Goal: Task Accomplishment & Management: Manage account settings

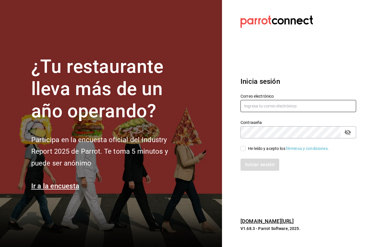
click at [284, 107] on input "text" at bounding box center [297, 106] width 115 height 12
paste input "amaterasu@costeno.com"
type input "amaterasu@costeno.com"
click at [256, 148] on div "He leído y acepto los Términos y condiciones." at bounding box center [288, 148] width 81 height 6
click at [245, 148] on input "He leído y acepto los Términos y condiciones." at bounding box center [242, 148] width 5 height 5
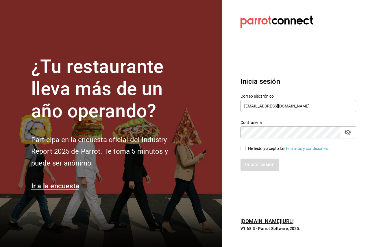
checkbox input "true"
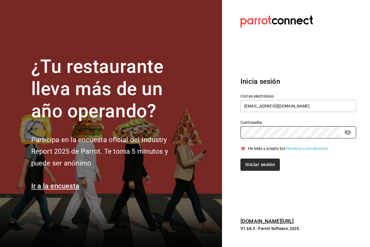
click at [275, 164] on button "Iniciar sesión" at bounding box center [259, 164] width 39 height 12
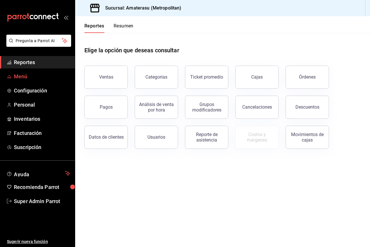
click at [29, 80] on span "Menú" at bounding box center [42, 76] width 56 height 8
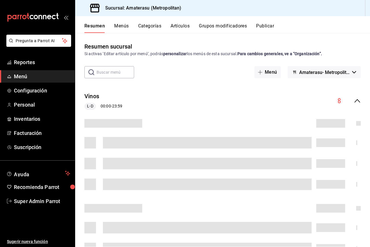
click at [178, 23] on button "Artículos" at bounding box center [179, 28] width 19 height 10
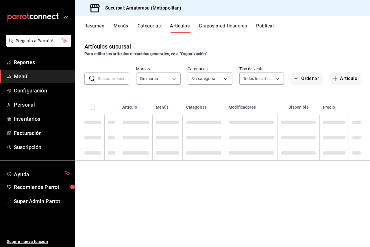
type input "e4cd7fcb-d45b-43ae-a99f-ad4ccfcd9032,f3afaab8-8c3d-4e49-a299-af9bdf6027b2"
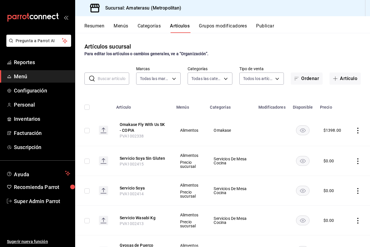
type input "087d9878-8a04-48ff-ab24-0b3ef0fdf69f,f9a59ea1-282a-4f27-8dee-44d2a5bc8fe2,3473a…"
click at [104, 77] on input "text" at bounding box center [113, 79] width 31 height 12
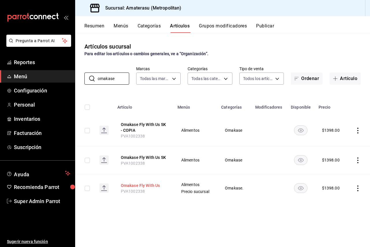
type input "omakase"
click at [145, 184] on button "Omakase Fly With Us" at bounding box center [144, 185] width 46 height 6
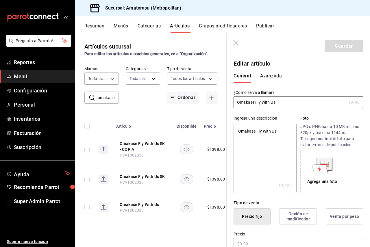
type textarea "x"
type input "$1398.00"
click at [269, 74] on button "Avanzada" at bounding box center [271, 78] width 22 height 10
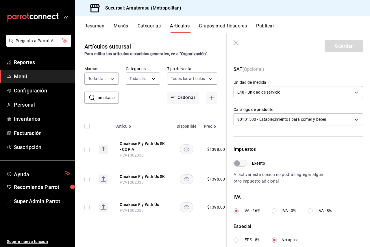
scroll to position [167, 0]
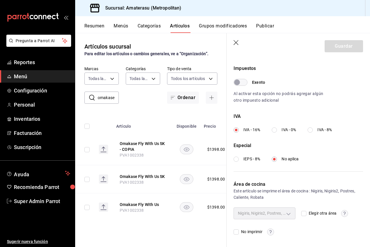
click at [284, 214] on div "Nigiris, Nigiris2, Postres, Caliente, Robata" at bounding box center [264, 213] width 62 height 12
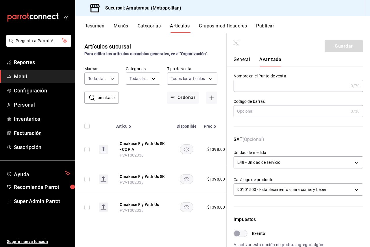
scroll to position [0, 0]
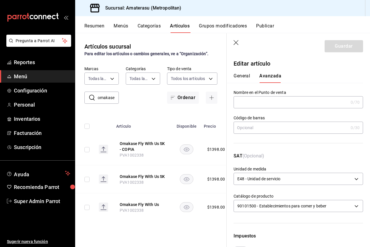
click at [234, 40] on icon "button" at bounding box center [236, 43] width 6 height 6
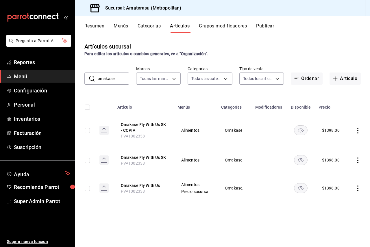
click at [150, 30] on button "Categorías" at bounding box center [148, 28] width 23 height 10
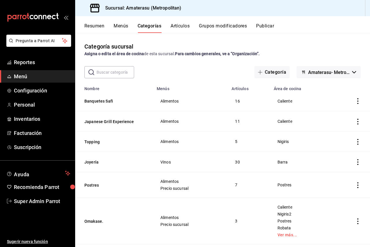
click at [172, 29] on button "Artículos" at bounding box center [179, 28] width 19 height 10
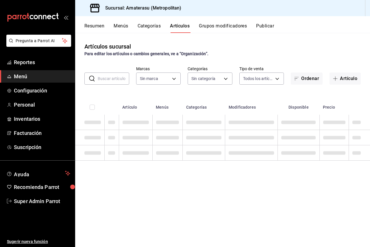
type input "e4cd7fcb-d45b-43ae-a99f-ad4ccfcd9032,f3afaab8-8c3d-4e49-a299-af9bdf6027b2"
click at [121, 78] on input "text" at bounding box center [113, 79] width 31 height 12
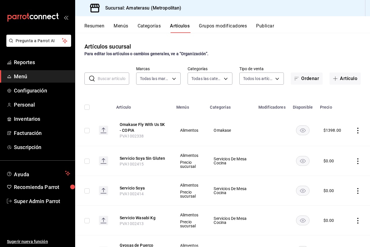
type input "087d9878-8a04-48ff-ab24-0b3ef0fdf69f,f9a59ea1-282a-4f27-8dee-44d2a5bc8fe2,3473a…"
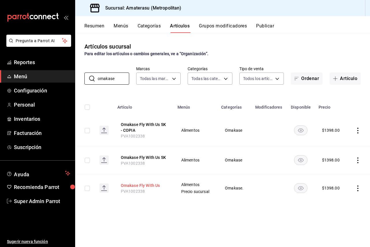
type input "omakase"
click at [146, 185] on button "Omakase Fly With Us" at bounding box center [144, 185] width 46 height 6
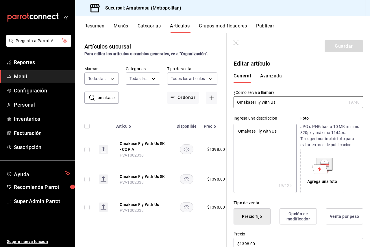
type textarea "x"
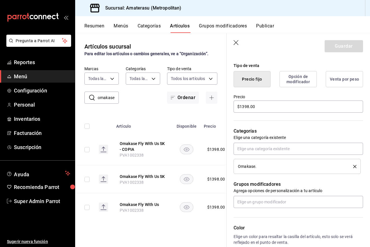
scroll to position [147, 0]
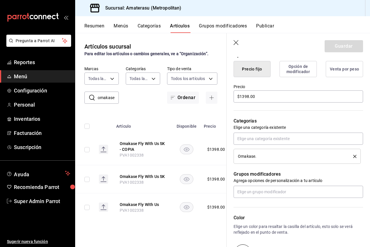
click at [143, 28] on button "Categorías" at bounding box center [148, 28] width 23 height 10
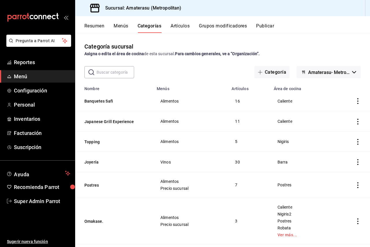
click at [117, 73] on input "text" at bounding box center [115, 72] width 38 height 12
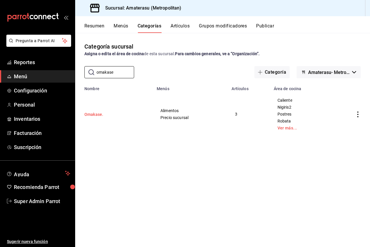
type input "omakase"
click at [101, 113] on button "Omakase." at bounding box center [113, 114] width 58 height 6
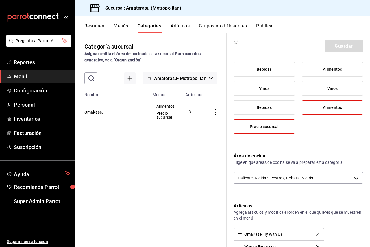
scroll to position [87, 0]
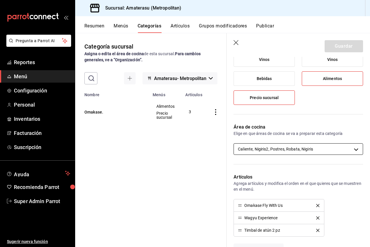
click at [303, 155] on body "Pregunta a Parrot AI Reportes Menú Configuración Personal Inventarios Facturaci…" at bounding box center [185, 123] width 370 height 247
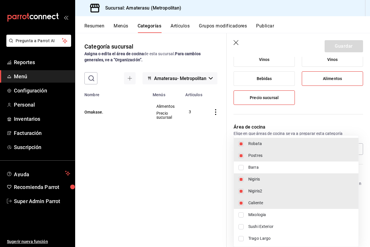
click at [180, 29] on div at bounding box center [185, 123] width 370 height 247
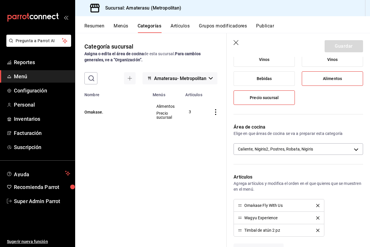
click at [180, 28] on button "Artículos" at bounding box center [179, 28] width 19 height 10
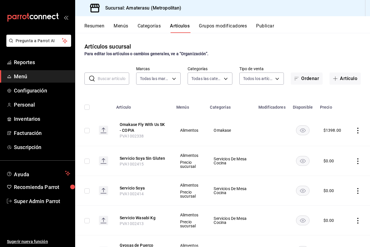
type input "e4cd7fcb-d45b-43ae-a99f-ad4ccfcd9032,f3afaab8-8c3d-4e49-a299-af9bdf6027b2"
type input "087d9878-8a04-48ff-ab24-0b3ef0fdf69f,f9a59ea1-282a-4f27-8dee-44d2a5bc8fe2,3473a…"
click at [123, 78] on input "text" at bounding box center [113, 79] width 31 height 12
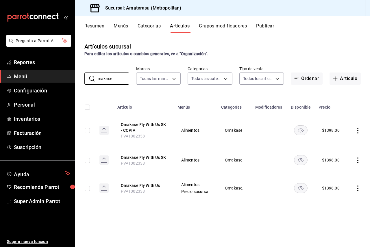
type input "makase"
click at [153, 182] on th "Omakase Fly With Us PVA1002338" at bounding box center [144, 188] width 60 height 28
click at [153, 185] on button "Omakase Fly With Us" at bounding box center [144, 185] width 46 height 6
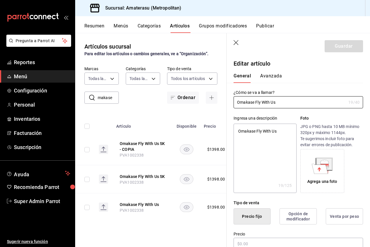
type textarea "x"
type input "$1398.00"
type input "E48"
type input "90101500"
radio input "true"
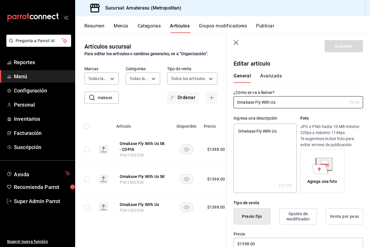
radio input "true"
type input "21bd2212-c03c-4fdc-a7a7-128866a2837d,808fc089-436b-456a-b6cb-ba244fb1f66e,83ea9…"
click at [264, 79] on button "Avanzada" at bounding box center [271, 78] width 22 height 10
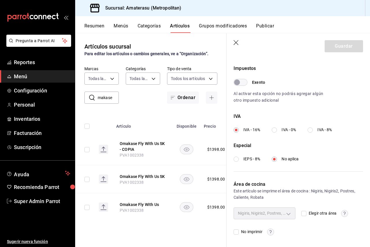
click at [303, 214] on input "Elegir otra área" at bounding box center [303, 213] width 5 height 5
checkbox input "true"
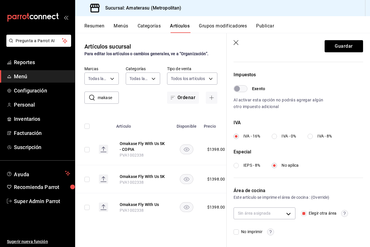
scroll to position [161, 0]
click at [284, 213] on body "Pregunta a Parrot AI Reportes Menú Configuración Personal Inventarios Facturaci…" at bounding box center [185, 123] width 370 height 247
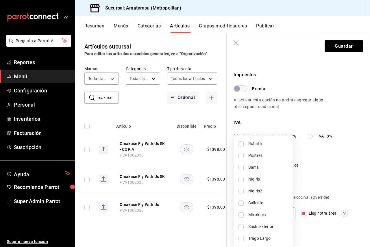
click at [323, 212] on div at bounding box center [185, 123] width 370 height 247
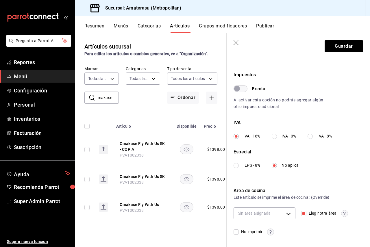
click at [301, 213] on input "Elegir otra área" at bounding box center [303, 213] width 5 height 5
checkbox input "false"
type input "21bd2212-c03c-4fdc-a7a7-128866a2837d,808fc089-436b-456a-b6cb-ba244fb1f66e,83ea9…"
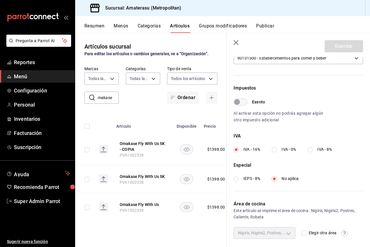
scroll to position [167, 0]
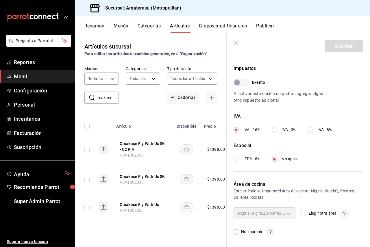
click at [301, 213] on input "Elegir otra área" at bounding box center [303, 213] width 5 height 5
checkbox input "true"
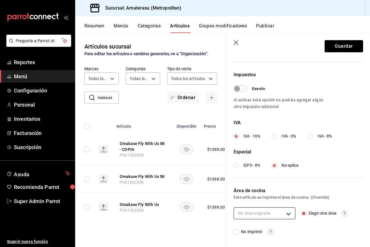
scroll to position [161, 0]
click at [281, 213] on body "Pregunta a Parrot AI Reportes Menú Configuración Personal Inventarios Facturaci…" at bounding box center [185, 123] width 370 height 247
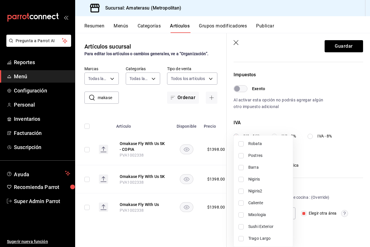
click at [258, 153] on span "Postres" at bounding box center [268, 155] width 40 height 6
type input "83ea9905-e90f-43fe-aec3-8347e68af531"
checkbox input "true"
click at [346, 167] on div at bounding box center [185, 123] width 370 height 247
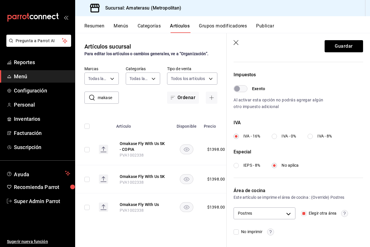
click at [301, 212] on input "Elegir otra área" at bounding box center [303, 213] width 5 height 5
checkbox input "false"
type input "21bd2212-c03c-4fdc-a7a7-128866a2837d,808fc089-436b-456a-b6cb-ba244fb1f66e,83ea9…"
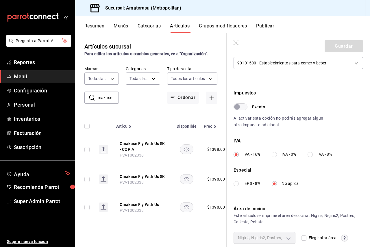
scroll to position [167, 0]
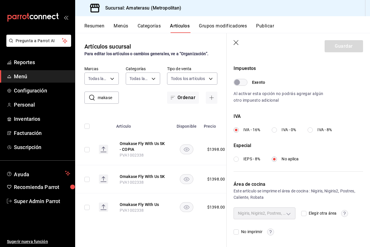
click at [301, 213] on input "Elegir otra área" at bounding box center [303, 213] width 5 height 5
checkbox input "true"
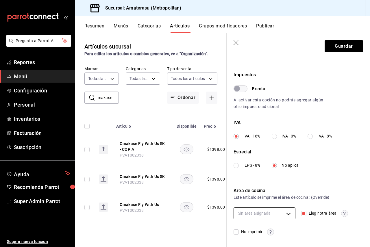
scroll to position [161, 0]
click at [301, 212] on input "Elegir otra área" at bounding box center [303, 213] width 5 height 5
checkbox input "false"
type input "21bd2212-c03c-4fdc-a7a7-128866a2837d,808fc089-436b-456a-b6cb-ba244fb1f66e,83ea9…"
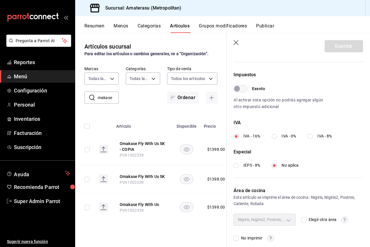
scroll to position [167, 0]
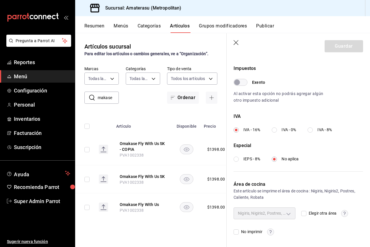
click at [301, 213] on input "Elegir otra área" at bounding box center [303, 213] width 5 height 5
checkbox input "true"
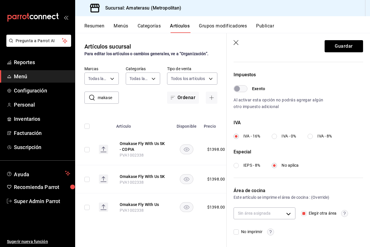
scroll to position [161, 0]
click at [256, 209] on body "Pregunta a Parrot AI Reportes Menú Configuración Personal Inventarios Facturaci…" at bounding box center [185, 123] width 370 height 247
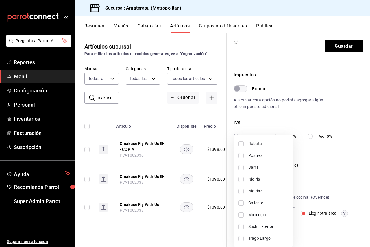
click at [315, 204] on div at bounding box center [185, 123] width 370 height 247
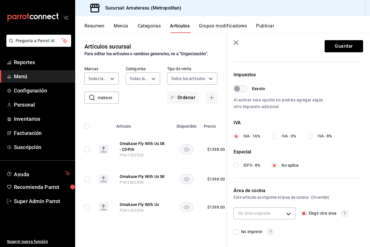
click at [301, 214] on input "Elegir otra área" at bounding box center [303, 213] width 5 height 5
checkbox input "false"
type input "21bd2212-c03c-4fdc-a7a7-128866a2837d,808fc089-436b-456a-b6cb-ba244fb1f66e,83ea9…"
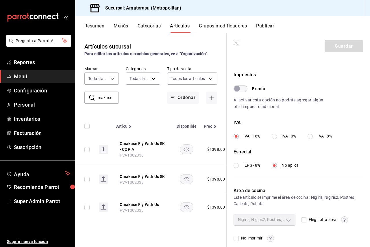
click at [286, 221] on div "Nigiris, Nigiris2, Postres, Caliente, Robata" at bounding box center [264, 220] width 62 height 12
click at [282, 222] on div "Nigiris, Nigiris2, Postres, Caliente, Robata" at bounding box center [264, 220] width 62 height 12
click at [279, 221] on div "Nigiris, Nigiris2, Postres, Caliente, Robata" at bounding box center [264, 220] width 62 height 12
drag, startPoint x: 330, startPoint y: 197, endPoint x: 352, endPoint y: 197, distance: 22.5
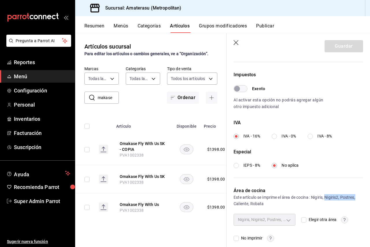
click at [353, 197] on div "Este artículo se imprime el área de cocina : Nigiris, Nigiris2, Postres, Calien…" at bounding box center [297, 200] width 129 height 13
drag, startPoint x: 258, startPoint y: 203, endPoint x: 242, endPoint y: 204, distance: 15.3
click at [242, 204] on div "Este artículo se imprime el área de cocina : Nigiris, Nigiris2, Postres, Calien…" at bounding box center [297, 200] width 129 height 13
click at [261, 205] on div "Este artículo se imprime el área de cocina : Nigiris, Nigiris2, Postres, Calien…" at bounding box center [297, 200] width 129 height 13
drag, startPoint x: 259, startPoint y: 203, endPoint x: 256, endPoint y: 209, distance: 6.8
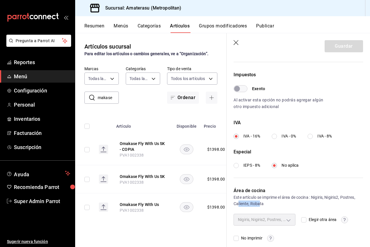
click at [238, 205] on div "Este artículo se imprime el área de cocina : Nigiris, Nigiris2, Postres, Calien…" at bounding box center [297, 200] width 129 height 13
click at [281, 223] on div "Nigiris, Nigiris2, Postres, Caliente, Robata" at bounding box center [264, 220] width 62 height 12
drag, startPoint x: 312, startPoint y: 199, endPoint x: 345, endPoint y: 194, distance: 33.4
click at [347, 194] on div "Área de cocina Este artículo se imprime el área de cocina : Nigiris, Nigiris2, …" at bounding box center [297, 214] width 129 height 54
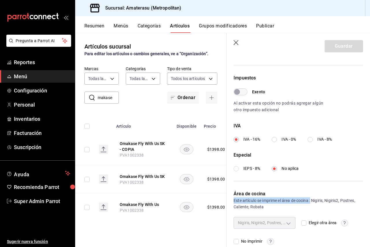
scroll to position [167, 0]
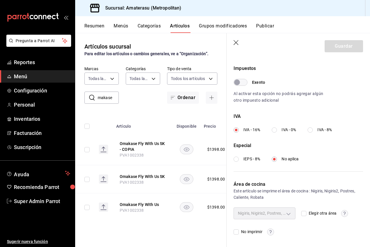
click at [318, 191] on div "Este artículo se imprime el área de cocina : Nigiris, Nigiris2, Postres, Calien…" at bounding box center [297, 194] width 129 height 13
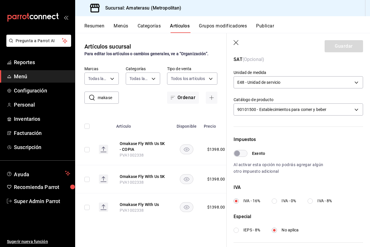
scroll to position [0, 0]
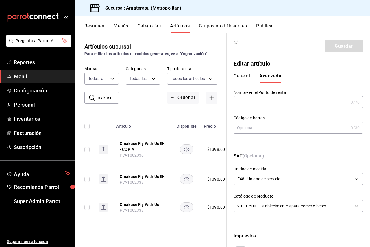
click at [244, 77] on button "General" at bounding box center [241, 78] width 16 height 10
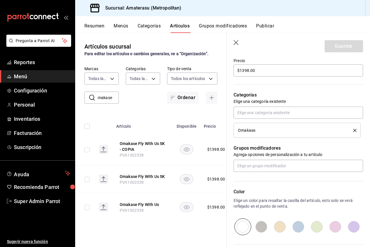
scroll to position [202, 0]
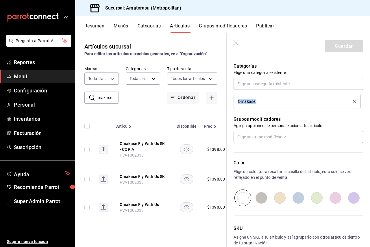
drag, startPoint x: 259, startPoint y: 100, endPoint x: 238, endPoint y: 102, distance: 21.4
click at [238, 102] on div "Omakase." at bounding box center [291, 101] width 107 height 4
copy span "Omakase."
click at [145, 204] on button "Omakase Fly With Us" at bounding box center [143, 205] width 46 height 6
type textarea "x"
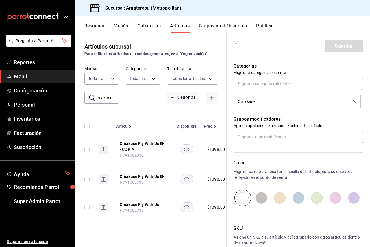
click at [171, 29] on button "Artículos" at bounding box center [180, 28] width 20 height 10
click at [115, 24] on button "Menús" at bounding box center [120, 28] width 14 height 10
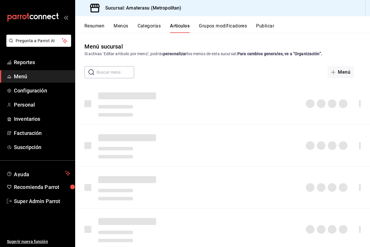
click at [115, 24] on button "Menús" at bounding box center [120, 28] width 14 height 10
click at [115, 25] on button "Menús" at bounding box center [120, 28] width 15 height 10
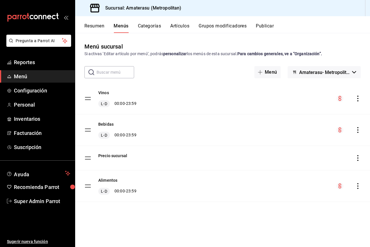
click at [146, 26] on button "Categorías" at bounding box center [149, 28] width 23 height 10
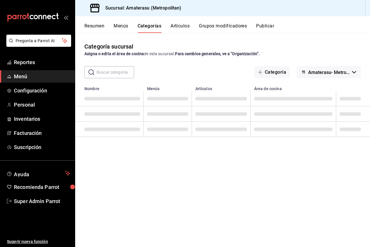
click at [115, 72] on input "text" at bounding box center [115, 72] width 38 height 12
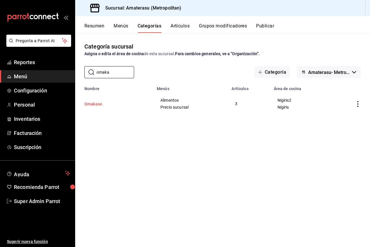
type input "omaka"
click at [94, 106] on button "Omakase." at bounding box center [113, 104] width 58 height 6
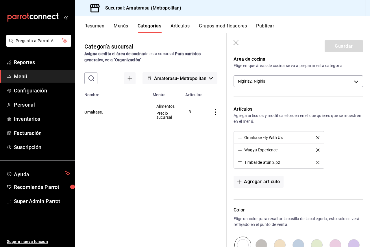
scroll to position [144, 0]
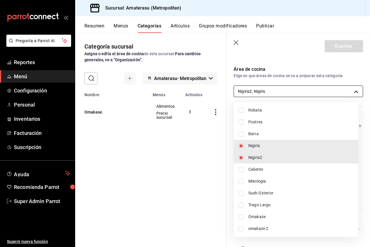
click at [285, 92] on body "Pregunta a Parrot AI Reportes Menú Configuración Personal Inventarios Facturaci…" at bounding box center [185, 123] width 370 height 247
click at [244, 150] on li "Nigiris" at bounding box center [296, 146] width 124 height 12
type input "808fc089-436b-456a-b6cb-ba244fb1f66e"
checkbox input "false"
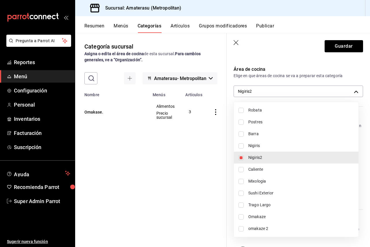
click at [247, 155] on li "Nigiris2" at bounding box center [296, 158] width 124 height 12
checkbox input "false"
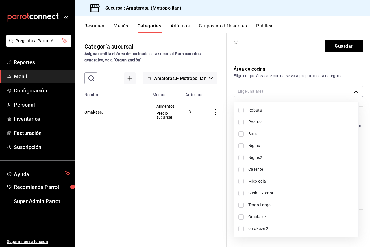
click at [266, 217] on span "Omakaze" at bounding box center [300, 217] width 105 height 6
type input "b7327225-9547-41c5-a3e1-c00b86b6c530"
checkbox input "true"
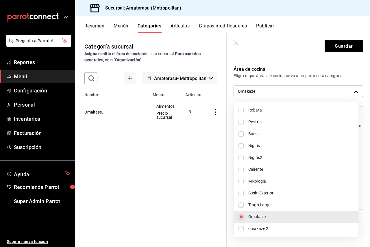
click at [266, 224] on li "omakaze 2" at bounding box center [296, 229] width 124 height 12
type input "b7327225-9547-41c5-a3e1-c00b86b6c530,8d14c4cb-948f-41b7-95d3-bf4a3858b0a4"
checkbox input "true"
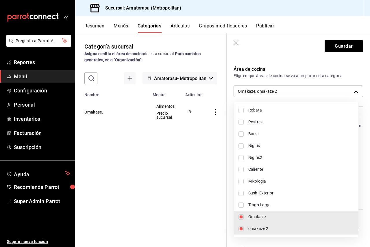
click at [331, 50] on div at bounding box center [185, 123] width 370 height 247
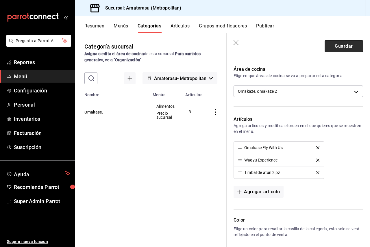
click at [331, 48] on button "Guardar" at bounding box center [343, 46] width 38 height 12
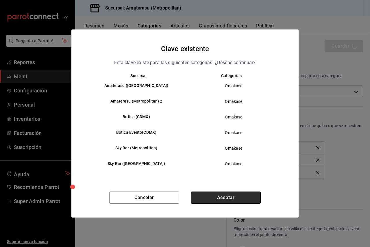
click at [231, 196] on button "Aceptar" at bounding box center [226, 197] width 70 height 12
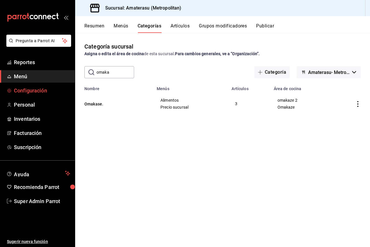
click at [30, 89] on span "Configuración" at bounding box center [42, 91] width 56 height 8
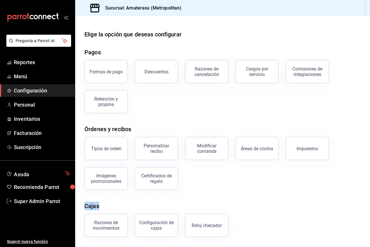
drag, startPoint x: 251, startPoint y: 196, endPoint x: 256, endPoint y: 185, distance: 12.3
click at [256, 185] on div "Elige la opción que deseas configurar Pagos Formas de pago Descuentos Razones d…" at bounding box center [222, 156] width 294 height 253
click at [207, 156] on button "Modificar comanda" at bounding box center [206, 148] width 43 height 23
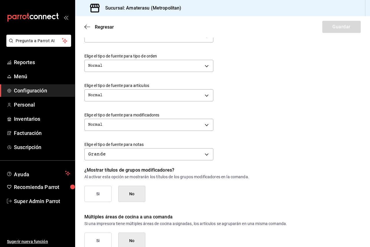
scroll to position [214, 0]
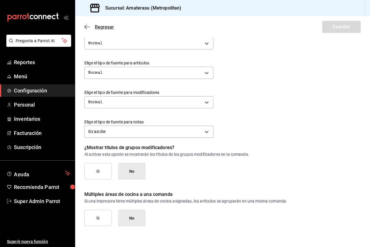
click at [94, 26] on span "Regresar" at bounding box center [98, 26] width 29 height 5
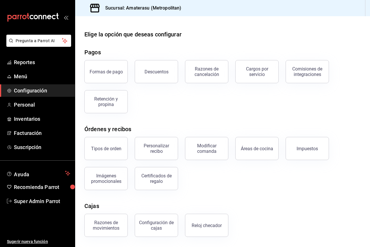
click at [43, 84] on ul "Reportes Menú Configuración Personal Inventarios Facturación Suscripción" at bounding box center [37, 104] width 75 height 97
click at [39, 77] on span "Menú" at bounding box center [42, 76] width 56 height 8
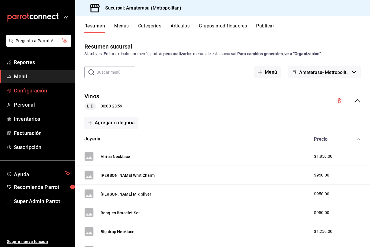
click at [37, 85] on link "Configuración" at bounding box center [37, 90] width 75 height 12
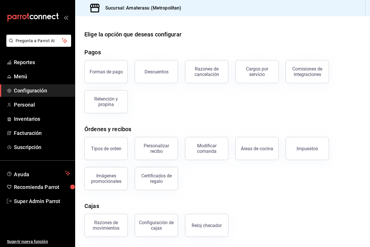
click at [37, 85] on link "Configuración" at bounding box center [37, 90] width 75 height 12
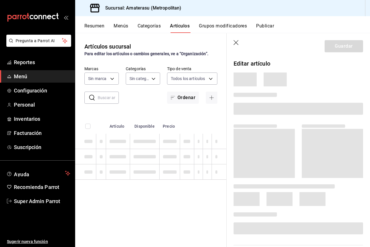
type input "e4cd7fcb-d45b-43ae-a99f-ad4ccfcd9032,f3afaab8-8c3d-4e49-a299-af9bdf6027b2"
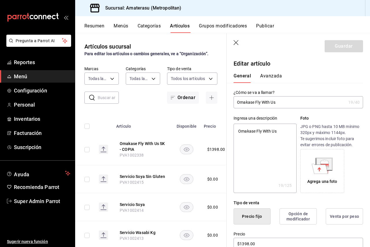
click at [144, 24] on button "Categorías" at bounding box center [148, 28] width 23 height 10
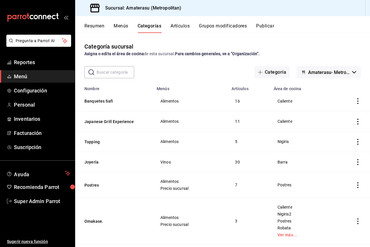
click at [118, 69] on input "text" at bounding box center [115, 72] width 38 height 12
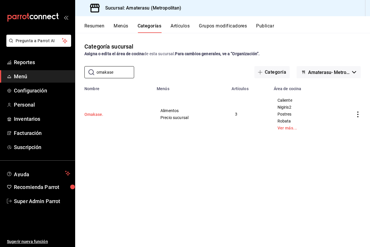
type input "omakase"
click at [94, 112] on button "Omakase." at bounding box center [113, 114] width 58 height 6
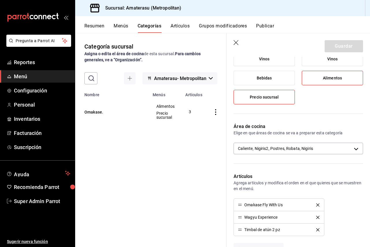
scroll to position [87, 0]
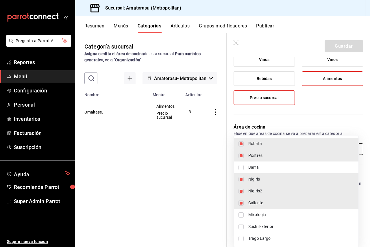
click at [265, 148] on body "Pregunta a Parrot AI Reportes Menú Configuración Personal Inventarios Facturaci…" at bounding box center [185, 123] width 370 height 247
click at [270, 120] on div at bounding box center [185, 123] width 370 height 247
click at [288, 147] on body "Pregunta a Parrot AI Reportes Menú Configuración Personal Inventarios Facturaci…" at bounding box center [185, 123] width 370 height 247
click at [237, 41] on div at bounding box center [185, 123] width 370 height 247
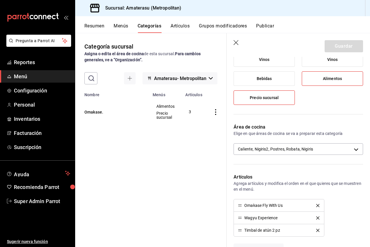
click at [236, 43] on icon "button" at bounding box center [236, 43] width 6 height 6
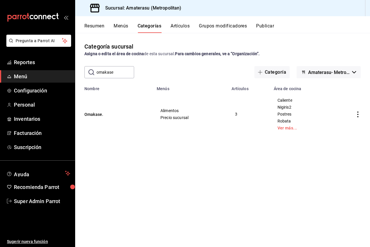
click at [265, 24] on button "Publicar" at bounding box center [265, 28] width 18 height 10
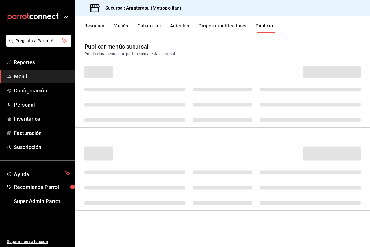
click at [212, 25] on button "Grupos modificadores" at bounding box center [222, 28] width 48 height 10
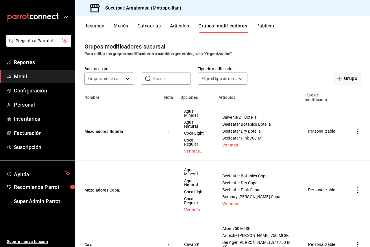
click at [181, 25] on button "Artículos" at bounding box center [179, 28] width 19 height 10
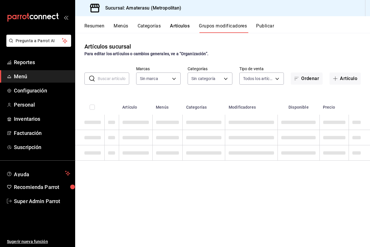
type input "e4cd7fcb-d45b-43ae-a99f-ad4ccfcd9032,f3afaab8-8c3d-4e49-a299-af9bdf6027b2"
click at [271, 27] on button "Publicar" at bounding box center [265, 28] width 18 height 10
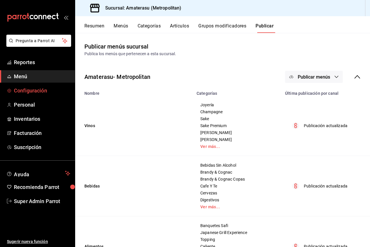
click at [40, 92] on span "Configuración" at bounding box center [42, 91] width 56 height 8
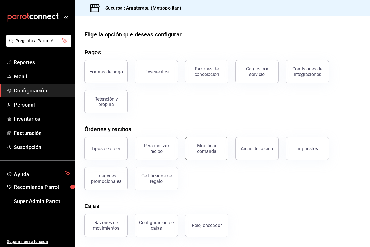
click at [200, 143] on button "Modificar comanda" at bounding box center [206, 148] width 43 height 23
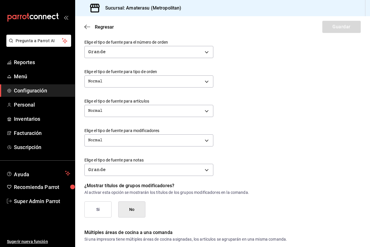
scroll to position [214, 0]
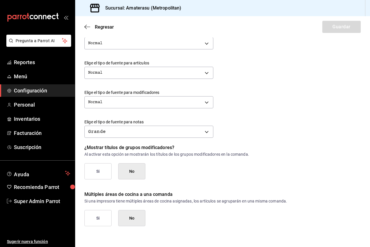
click at [97, 222] on button "Si" at bounding box center [97, 218] width 27 height 16
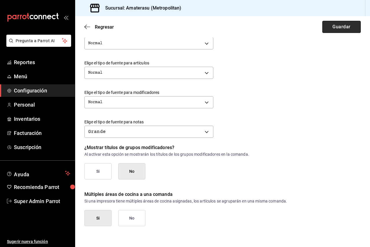
click at [325, 26] on button "Guardar" at bounding box center [341, 27] width 38 height 12
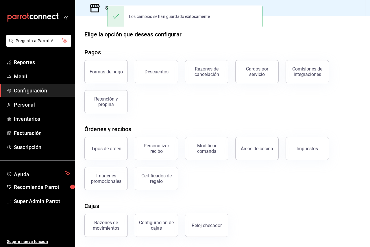
click at [33, 92] on span "Configuración" at bounding box center [42, 91] width 56 height 8
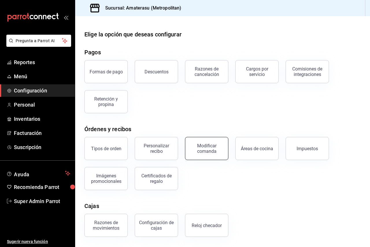
click at [206, 147] on div "Modificar comanda" at bounding box center [207, 148] width 36 height 11
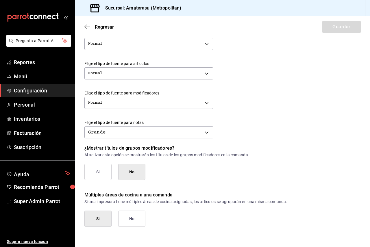
scroll to position [214, 0]
click at [167, 194] on p "Múltiples áreas de cocina a una comanda" at bounding box center [222, 194] width 276 height 7
click at [134, 213] on button "No" at bounding box center [131, 218] width 27 height 16
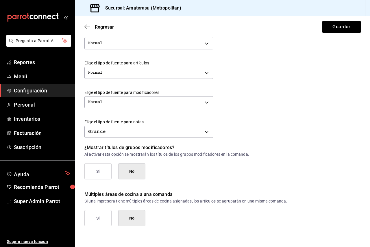
drag, startPoint x: 91, startPoint y: 29, endPoint x: 308, endPoint y: 33, distance: 216.8
click at [282, 40] on main "Regresar Guardar Modificar comanda Personaliza las comandas de tu cocina. Marge…" at bounding box center [222, 24] width 294 height 445
click at [343, 27] on button "Guardar" at bounding box center [341, 27] width 38 height 12
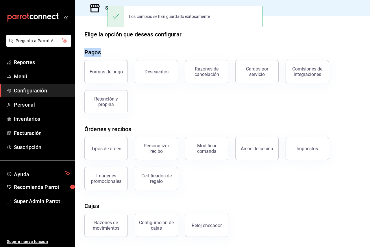
drag, startPoint x: 100, startPoint y: 52, endPoint x: 85, endPoint y: 53, distance: 15.0
click at [85, 53] on div "Pagos" at bounding box center [92, 52] width 16 height 9
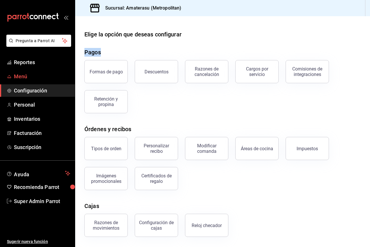
click at [23, 75] on span "Menú" at bounding box center [42, 76] width 56 height 8
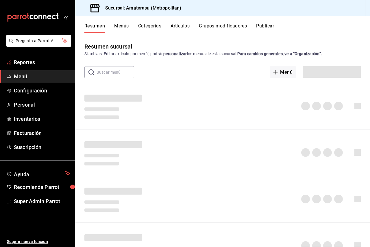
click at [26, 63] on span "Reportes" at bounding box center [42, 62] width 56 height 8
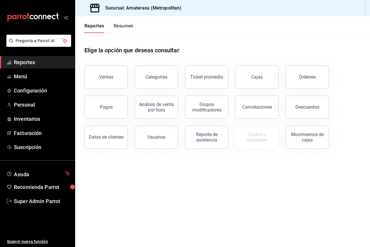
click at [124, 27] on button "Resumen" at bounding box center [123, 28] width 20 height 10
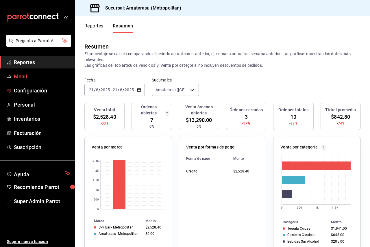
click at [27, 77] on span "Menú" at bounding box center [42, 76] width 56 height 8
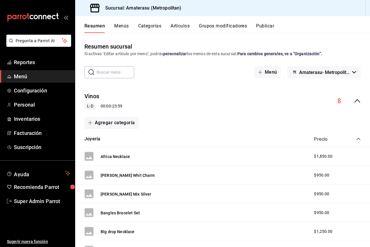
click at [152, 27] on button "Categorías" at bounding box center [149, 28] width 23 height 10
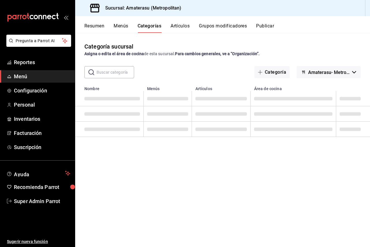
click at [115, 75] on input "text" at bounding box center [115, 72] width 38 height 12
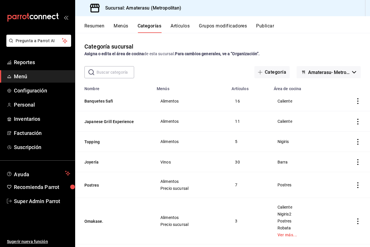
click at [115, 72] on input "text" at bounding box center [115, 72] width 38 height 12
paste input "Omakase."
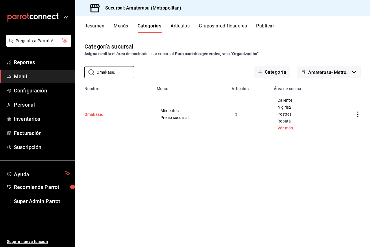
type input "Omakase."
click at [94, 114] on button "Omakase." at bounding box center [113, 114] width 58 height 6
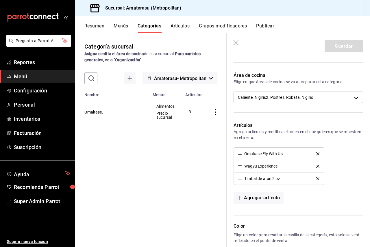
scroll to position [147, 0]
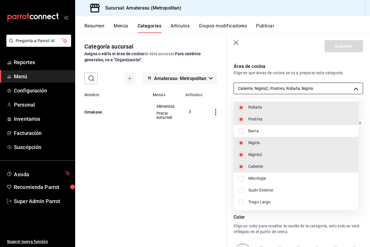
click at [304, 90] on body "Pregunta a Parrot AI Reportes Menú Configuración Personal Inventarios Facturaci…" at bounding box center [185, 123] width 370 height 247
click at [259, 165] on span "Caliente" at bounding box center [300, 166] width 105 height 6
type input "808fc089-436b-456a-b6cb-ba244fb1f66e,83ea9905-e90f-43fe-aec3-8347e68af531,fb3d8…"
checkbox input "false"
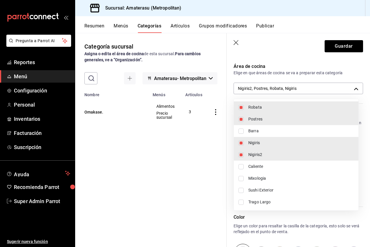
click at [259, 153] on span "Nigiris2" at bounding box center [300, 155] width 105 height 6
type input "83ea9905-e90f-43fe-aec3-8347e68af531,fb3d8e0d-aade-421e-a357-289c0b1fc74b,21bd2…"
checkbox input "false"
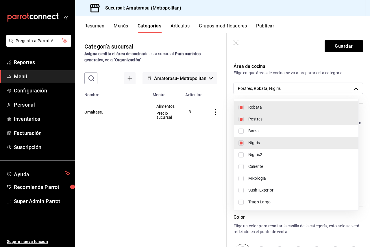
click at [261, 143] on span "Nigiris" at bounding box center [300, 143] width 105 height 6
type input "83ea9905-e90f-43fe-aec3-8347e68af531,fb3d8e0d-aade-421e-a357-289c0b1fc74b"
checkbox input "false"
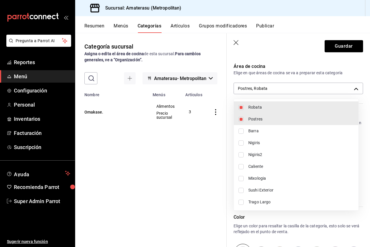
click at [268, 120] on span "Postres" at bounding box center [300, 119] width 105 height 6
type input "fb3d8e0d-aade-421e-a357-289c0b1fc74b"
checkbox input "false"
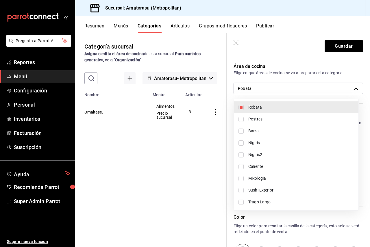
click at [269, 111] on li "Robata" at bounding box center [296, 107] width 124 height 12
checkbox input "false"
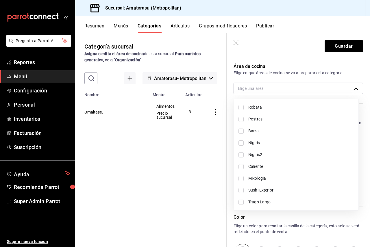
click at [254, 141] on span "Nigiris" at bounding box center [300, 143] width 105 height 6
type input "21bd2212-c03c-4fdc-a7a7-128866a2837d"
checkbox input "true"
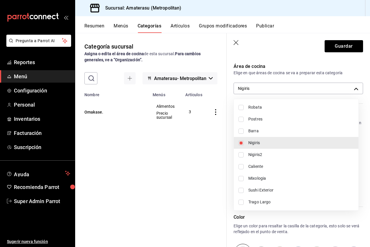
click at [337, 50] on div at bounding box center [185, 123] width 370 height 247
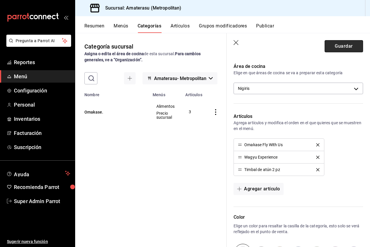
click at [332, 46] on button "Guardar" at bounding box center [343, 46] width 38 height 12
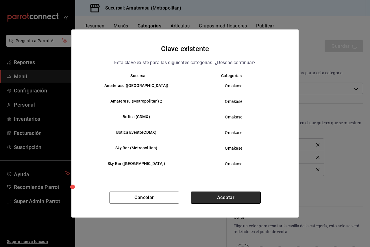
click at [225, 198] on button "Aceptar" at bounding box center [226, 197] width 70 height 12
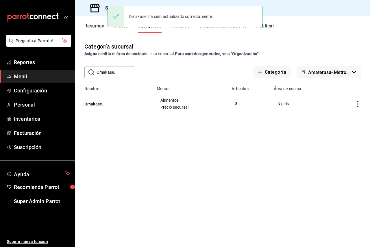
click at [271, 26] on button "Publicar" at bounding box center [265, 28] width 18 height 10
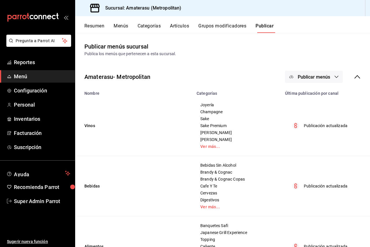
click at [317, 81] on button "Publicar menús" at bounding box center [314, 77] width 58 height 12
click at [306, 104] on ul "Punto de venta" at bounding box center [309, 95] width 53 height 21
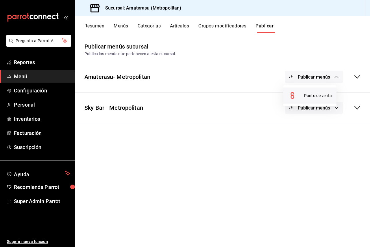
click at [305, 98] on span "Punto de venta" at bounding box center [318, 96] width 28 height 6
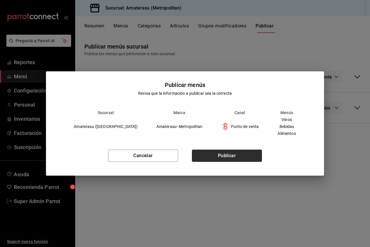
click at [238, 159] on button "Publicar" at bounding box center [227, 156] width 70 height 12
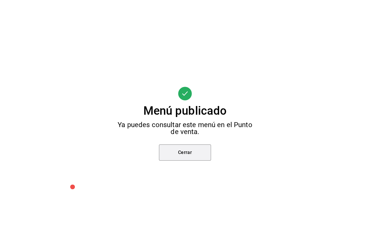
click at [204, 155] on button "Cerrar" at bounding box center [185, 152] width 52 height 16
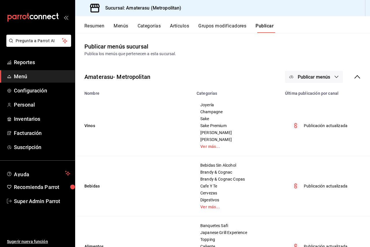
click at [117, 26] on button "Menús" at bounding box center [120, 28] width 14 height 10
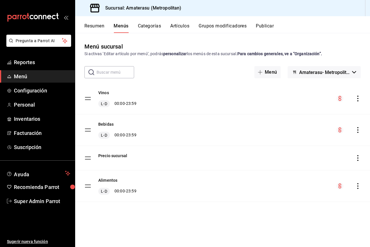
click at [145, 26] on button "Categorías" at bounding box center [149, 28] width 23 height 10
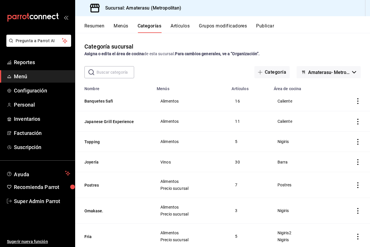
click at [128, 28] on button "Menús" at bounding box center [120, 28] width 14 height 10
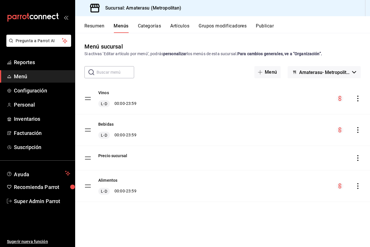
click at [154, 22] on div "Resumen Menús Categorías Artículos Grupos modificadores Publicar" at bounding box center [222, 24] width 294 height 17
click at [187, 26] on button "Artículos" at bounding box center [179, 28] width 19 height 10
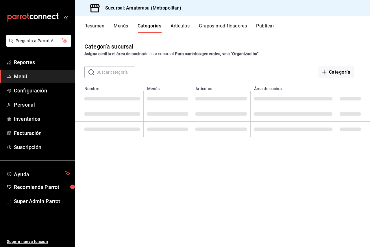
click at [113, 72] on input "text" at bounding box center [115, 72] width 38 height 12
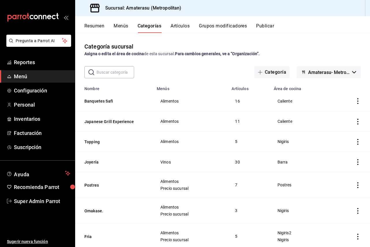
paste input "Omakase."
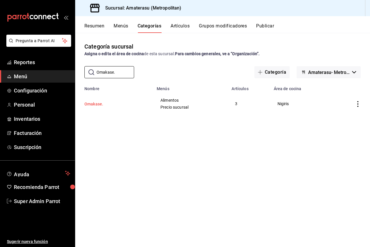
type input "Omakase."
click at [95, 102] on button "Omakase." at bounding box center [113, 104] width 58 height 6
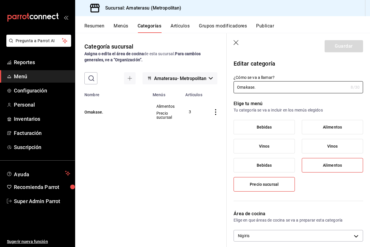
scroll to position [58, 0]
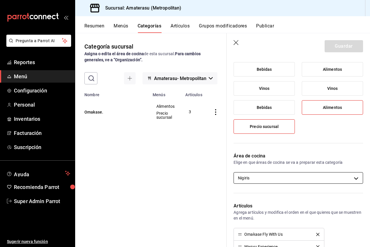
click at [274, 180] on body "Pregunta a Parrot AI Reportes Menú Configuración Personal Inventarios Facturaci…" at bounding box center [185, 123] width 370 height 247
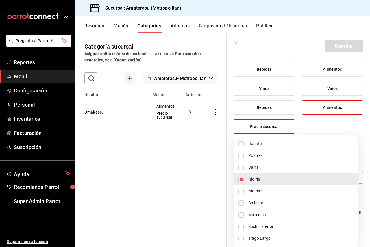
click at [266, 192] on span "Nigiris2" at bounding box center [300, 191] width 105 height 6
type input "21bd2212-c03c-4fdc-a7a7-128866a2837d,808fc089-436b-456a-b6cb-ba244fb1f66e"
checkbox input "true"
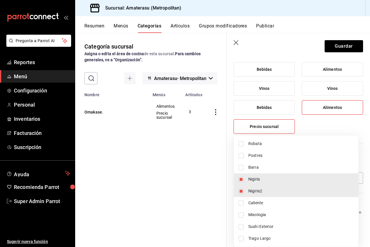
click at [327, 133] on div at bounding box center [185, 123] width 370 height 247
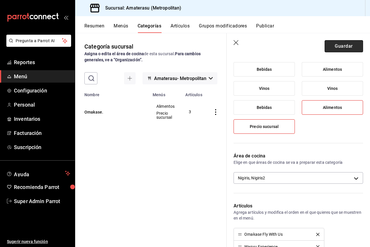
click at [335, 47] on button "Guardar" at bounding box center [343, 46] width 38 height 12
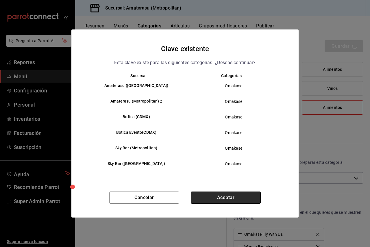
click at [222, 196] on button "Aceptar" at bounding box center [226, 197] width 70 height 12
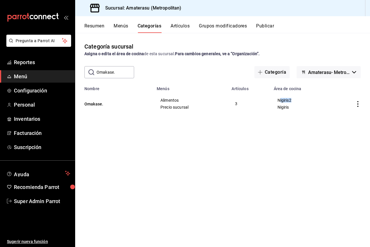
drag, startPoint x: 292, startPoint y: 99, endPoint x: 280, endPoint y: 102, distance: 12.3
click at [280, 101] on span "Nigiris2" at bounding box center [300, 100] width 47 height 4
drag, startPoint x: 277, startPoint y: 105, endPoint x: 280, endPoint y: 106, distance: 3.5
click at [275, 105] on td "Nigiris2 Nigiris" at bounding box center [300, 103] width 61 height 25
drag, startPoint x: 294, startPoint y: 100, endPoint x: 274, endPoint y: 100, distance: 19.6
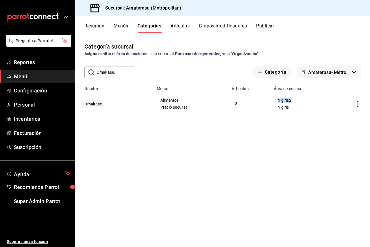
click at [274, 100] on td "Nigiris2 Nigiris" at bounding box center [300, 103] width 61 height 25
drag, startPoint x: 292, startPoint y: 109, endPoint x: 271, endPoint y: 107, distance: 20.9
click at [271, 107] on td "Nigiris2 Nigiris" at bounding box center [300, 103] width 61 height 25
click at [100, 104] on button "Omakase." at bounding box center [113, 104] width 58 height 6
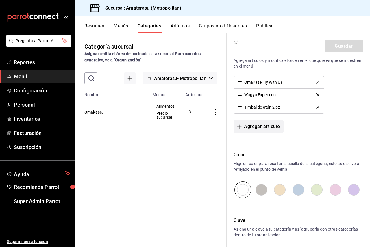
scroll to position [202, 0]
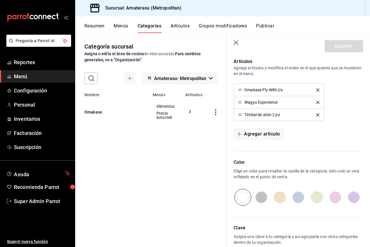
click at [235, 42] on icon "button" at bounding box center [236, 43] width 6 height 6
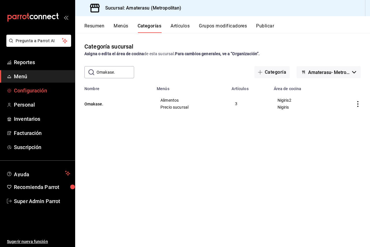
click at [33, 94] on span "Configuración" at bounding box center [42, 91] width 56 height 8
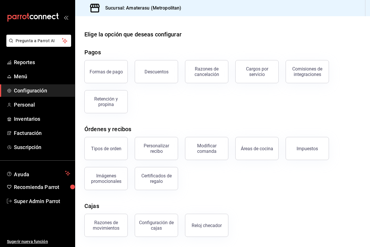
scroll to position [29, 0]
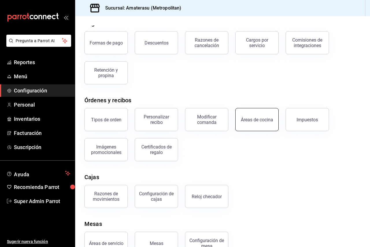
click at [253, 120] on div "Áreas de cocina" at bounding box center [256, 119] width 32 height 5
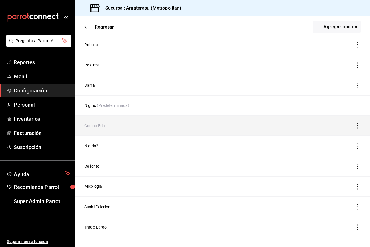
scroll to position [41, 0]
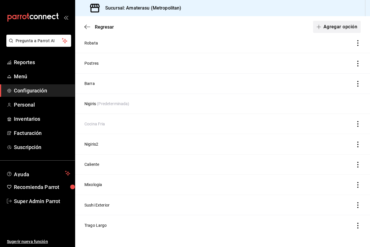
click at [317, 31] on button "Agregar opción" at bounding box center [337, 27] width 48 height 12
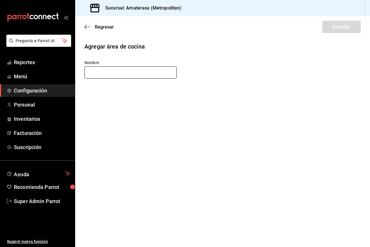
click at [141, 70] on input "text" at bounding box center [130, 72] width 92 height 12
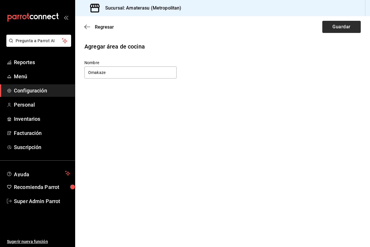
type input "Omakaze"
click at [345, 26] on button "Guardar" at bounding box center [341, 27] width 38 height 12
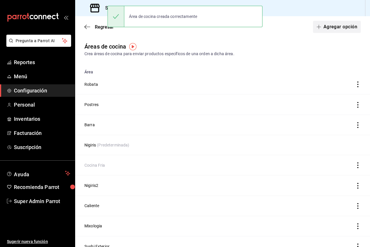
click at [327, 24] on button "Agregar opción" at bounding box center [337, 27] width 48 height 12
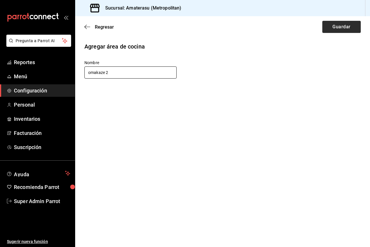
type input "omakaze 2"
click at [344, 27] on button "Guardar" at bounding box center [341, 27] width 38 height 12
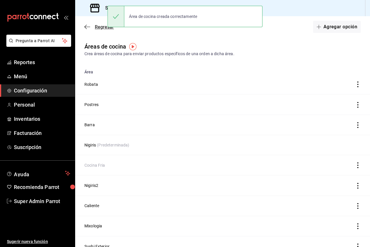
click at [88, 29] on icon "button" at bounding box center [87, 26] width 6 height 5
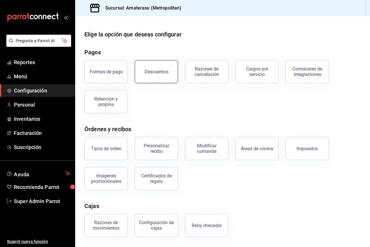
click at [162, 70] on div "Descuentos" at bounding box center [156, 71] width 24 height 5
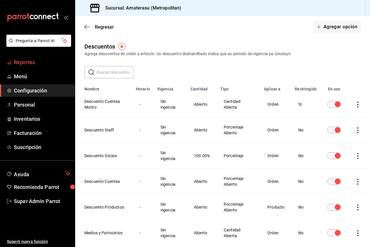
click at [25, 65] on span "Reportes" at bounding box center [42, 62] width 56 height 8
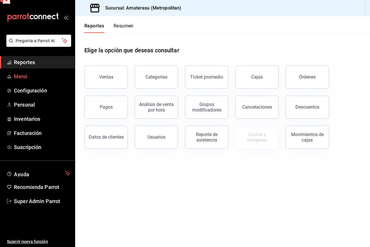
click at [23, 72] on span "Menú" at bounding box center [42, 76] width 56 height 8
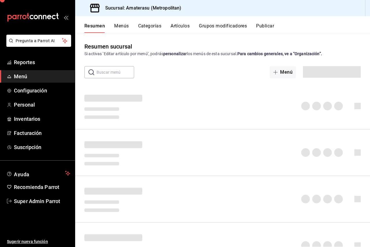
click at [23, 73] on span "Menú" at bounding box center [42, 76] width 56 height 8
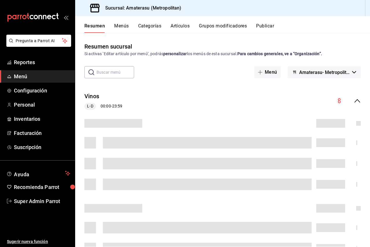
click at [149, 31] on button "Categorías" at bounding box center [149, 28] width 23 height 10
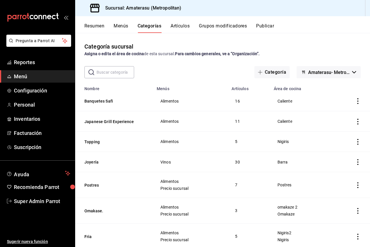
click at [108, 76] on input "text" at bounding box center [115, 72] width 38 height 12
drag, startPoint x: 98, startPoint y: 210, endPoint x: 135, endPoint y: 232, distance: 42.7
click at [99, 210] on button "Omakase." at bounding box center [113, 211] width 58 height 6
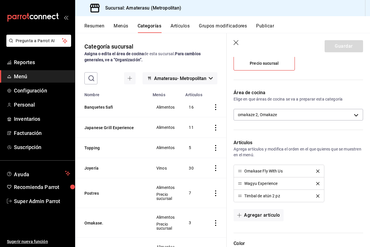
scroll to position [118, 0]
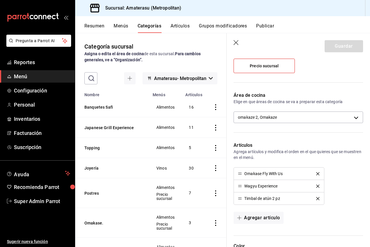
click at [296, 125] on div "Área de cocina Elige en que áreas de cocina se va a preparar esta categoría oma…" at bounding box center [294, 110] width 136 height 50
click at [292, 118] on body "Pregunta a Parrot AI Reportes Menú Configuración Personal Inventarios Facturaci…" at bounding box center [185, 123] width 370 height 247
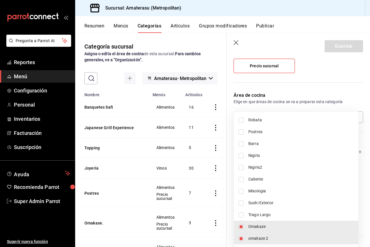
click at [270, 239] on span "omakaze 2" at bounding box center [300, 238] width 105 height 6
type input "b7327225-9547-41c5-a3e1-c00b86b6c530"
checkbox input "false"
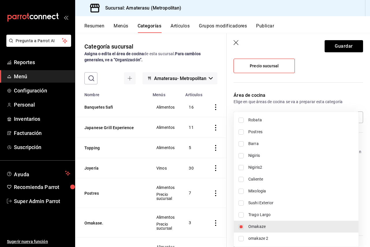
click at [329, 50] on div at bounding box center [185, 123] width 370 height 247
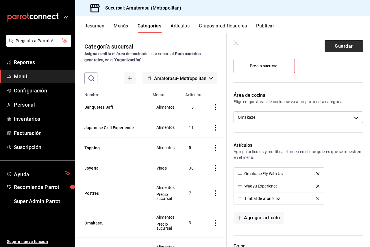
click at [332, 47] on button "Guardar" at bounding box center [343, 46] width 38 height 12
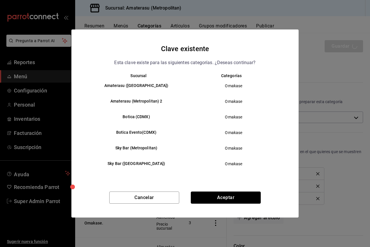
click at [222, 195] on button "Aceptar" at bounding box center [226, 197] width 70 height 12
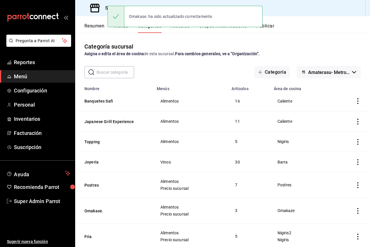
click at [37, 71] on link "Menú" at bounding box center [37, 76] width 75 height 12
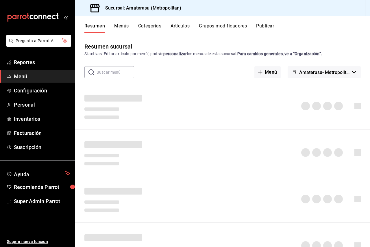
click at [264, 30] on button "Publicar" at bounding box center [265, 28] width 18 height 10
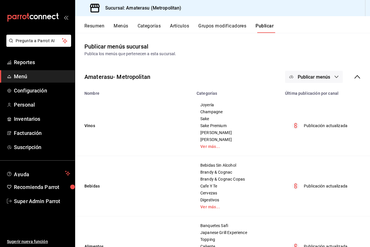
click at [314, 75] on span "Publicar menús" at bounding box center [313, 76] width 32 height 5
click at [313, 96] on span "Punto de venta" at bounding box center [318, 96] width 28 height 6
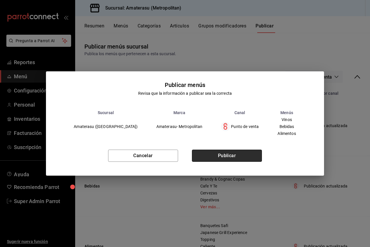
click at [233, 152] on button "Publicar" at bounding box center [227, 156] width 70 height 12
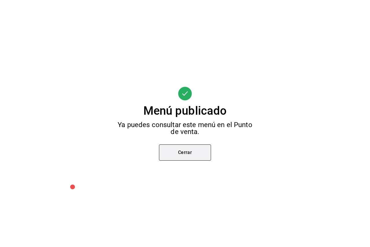
click at [197, 146] on button "Cerrar" at bounding box center [185, 152] width 52 height 16
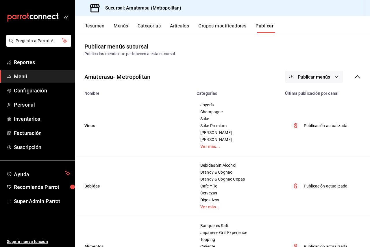
click at [232, 33] on main "Publicar menús sucursal Publica los menús que pertenecen a esta sucursal. Amate…" at bounding box center [222, 205] width 294 height 344
click at [225, 26] on button "Grupos modificadores" at bounding box center [222, 28] width 48 height 10
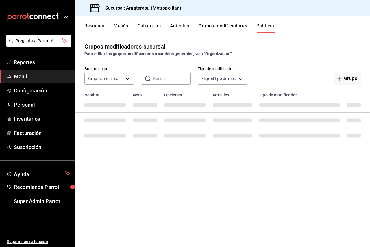
click at [188, 23] on button "Artículos" at bounding box center [179, 28] width 19 height 10
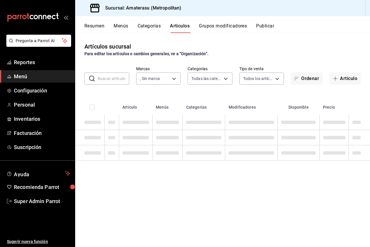
type input "e4cd7fcb-d45b-43ae-a99f-ad4ccfcd9032,f3afaab8-8c3d-4e49-a299-af9bdf6027b2"
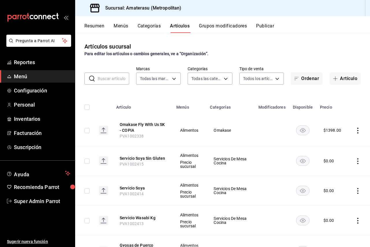
type input "e4cd7fcb-d45b-43ae-a99f-ad4ccfcd9032,f3afaab8-8c3d-4e49-a299-af9bdf6027b2"
